Goal: Information Seeking & Learning: Learn about a topic

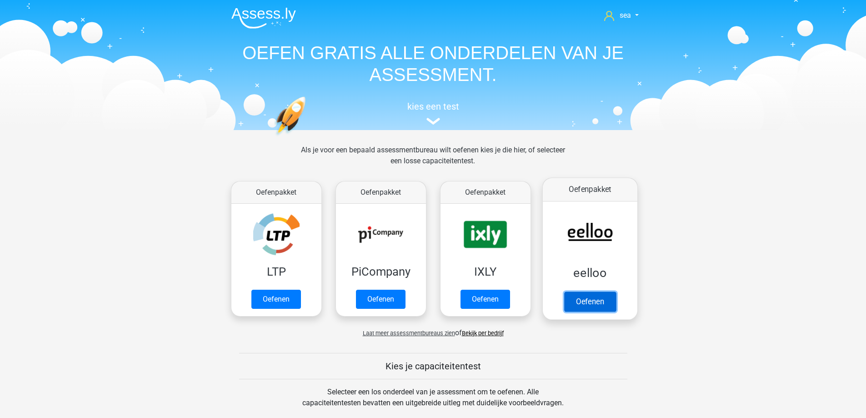
click at [606, 291] on link "Oefenen" at bounding box center [590, 301] width 52 height 20
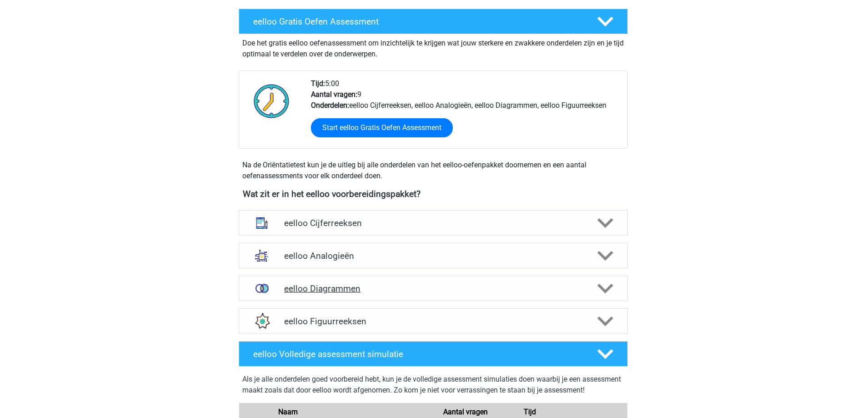
scroll to position [182, 0]
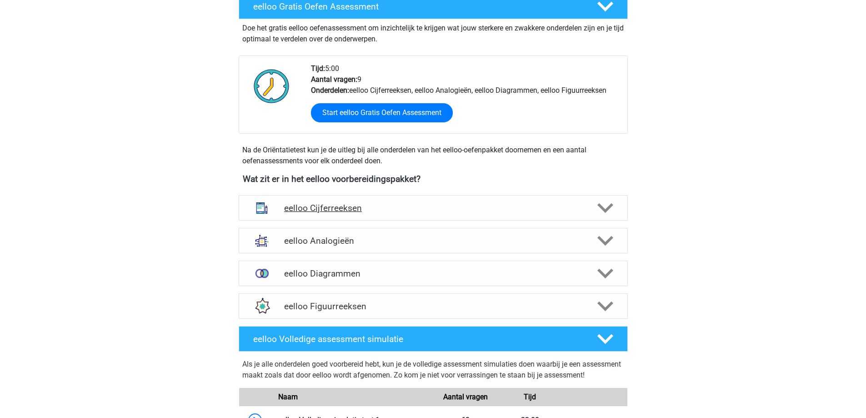
click at [385, 203] on h4 "eelloo Cijferreeksen" at bounding box center [433, 208] width 298 height 10
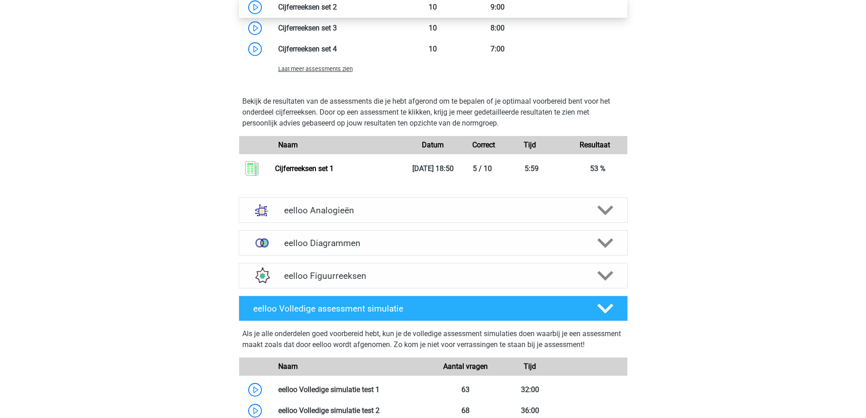
scroll to position [773, 0]
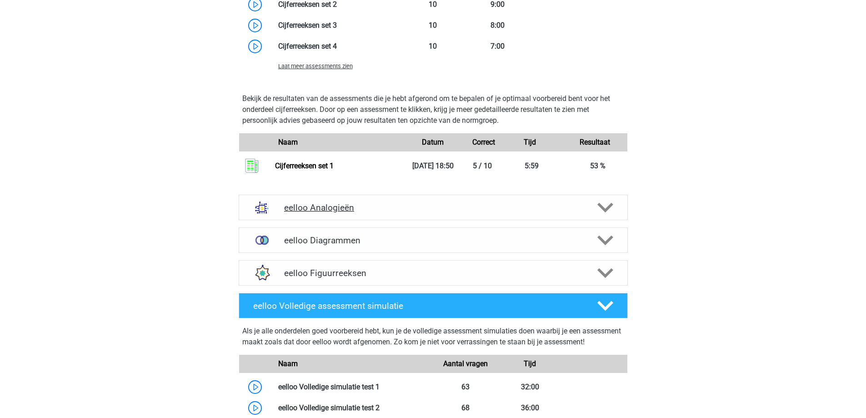
click at [323, 213] on div "eelloo Analogieën" at bounding box center [433, 207] width 389 height 25
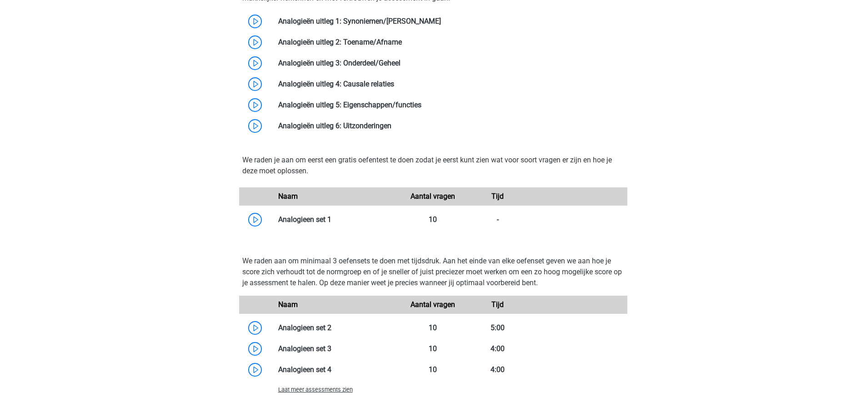
scroll to position [1136, 0]
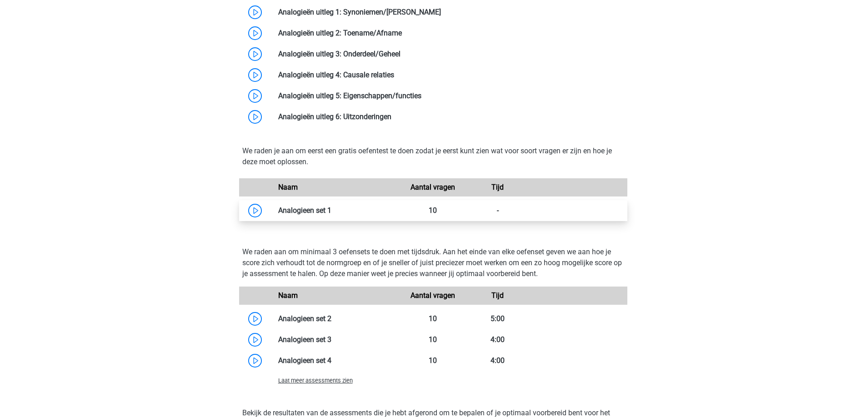
click at [331, 215] on link at bounding box center [331, 210] width 0 height 9
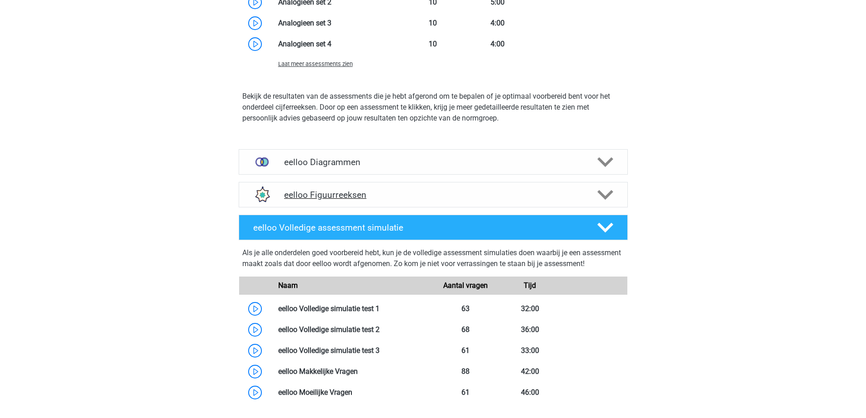
scroll to position [1455, 0]
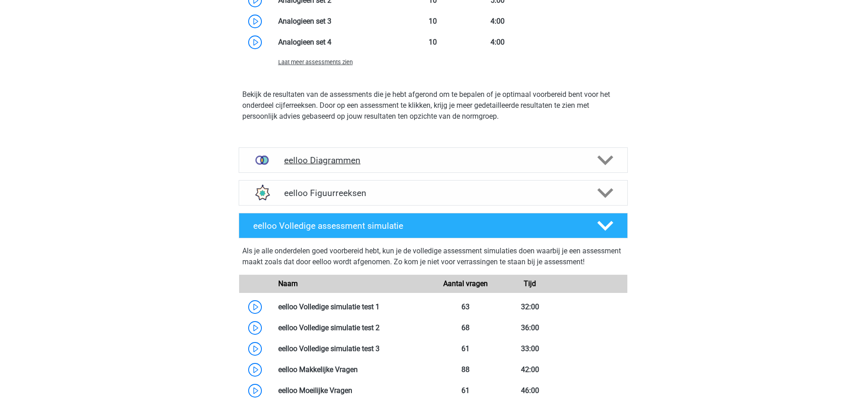
click at [373, 165] on h4 "eelloo Diagrammen" at bounding box center [433, 160] width 298 height 10
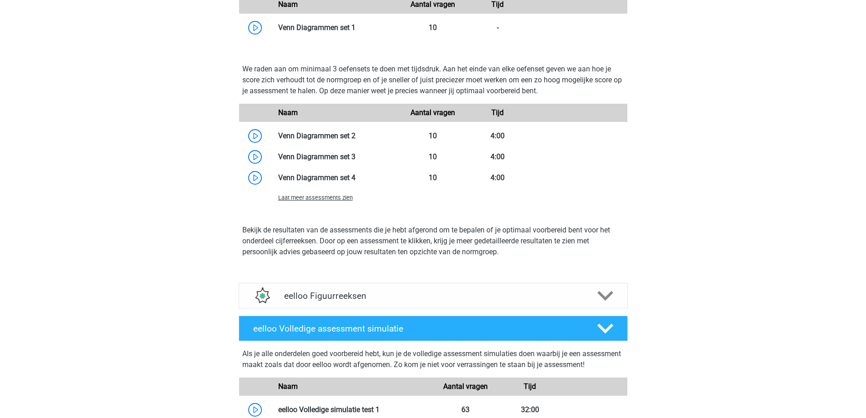
scroll to position [1727, 0]
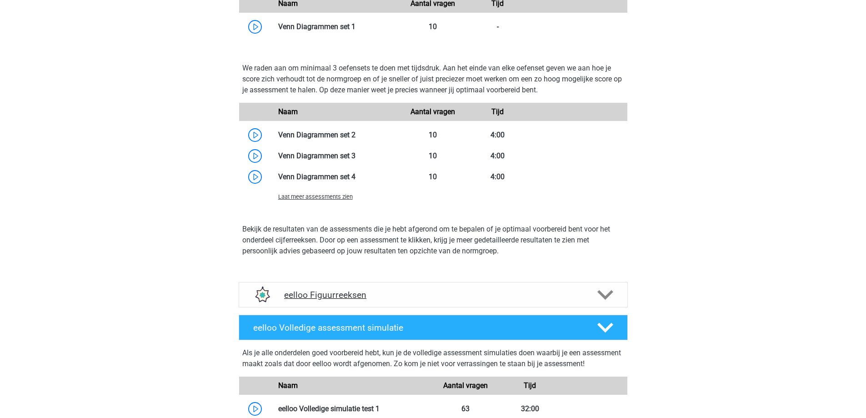
click at [356, 285] on div "eelloo Figuurreeksen" at bounding box center [433, 294] width 389 height 25
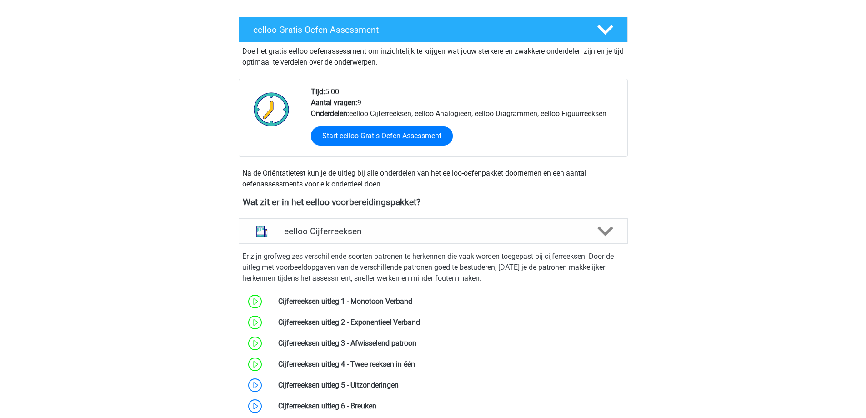
scroll to position [136, 0]
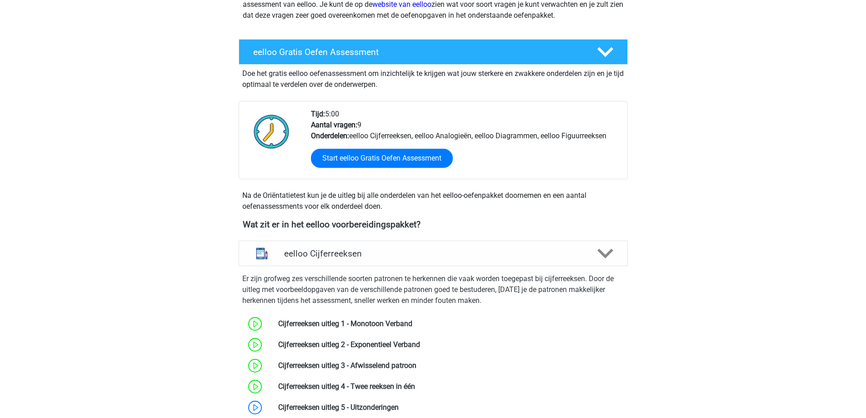
click at [355, 267] on div "Er zijn grofweg zes verschillende soorten patronen te herkennen die vaak worden…" at bounding box center [433, 356] width 396 height 180
click at [355, 262] on div "eelloo Cijferreeksen" at bounding box center [433, 252] width 389 height 25
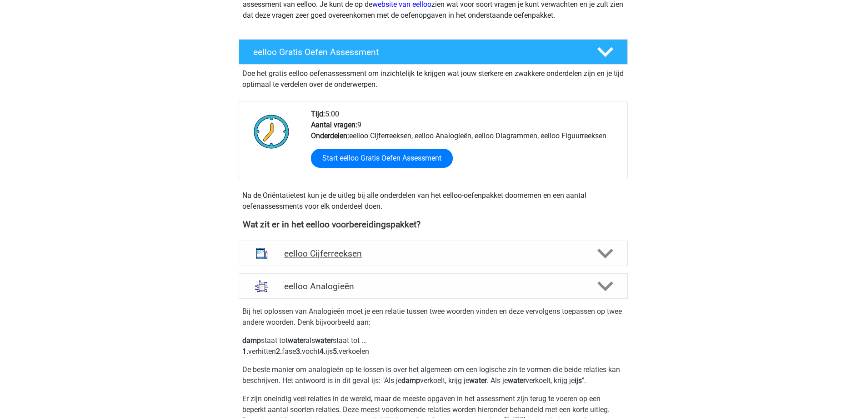
click at [360, 254] on h4 "eelloo Cijferreeksen" at bounding box center [433, 253] width 298 height 10
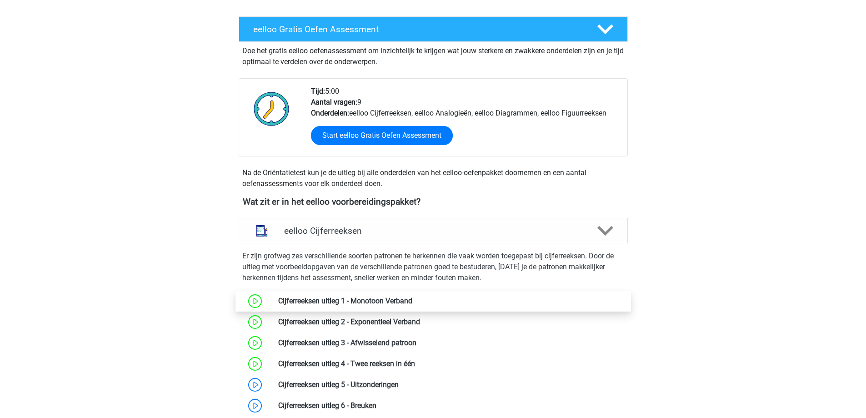
scroll to position [182, 0]
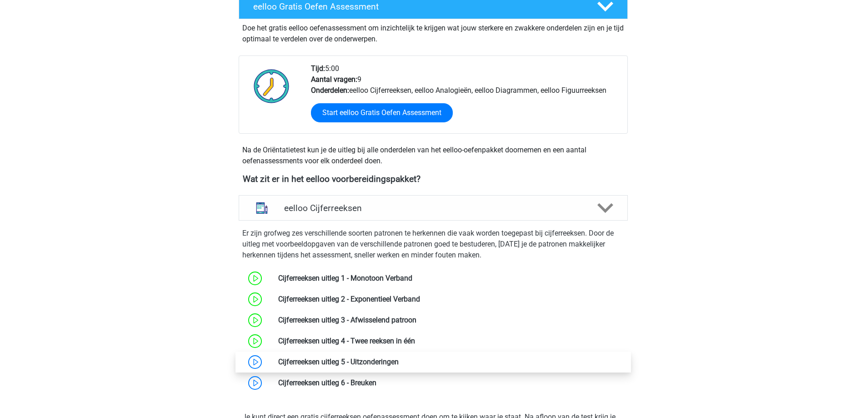
click at [399, 366] on link at bounding box center [399, 361] width 0 height 9
